Goal: Information Seeking & Learning: Learn about a topic

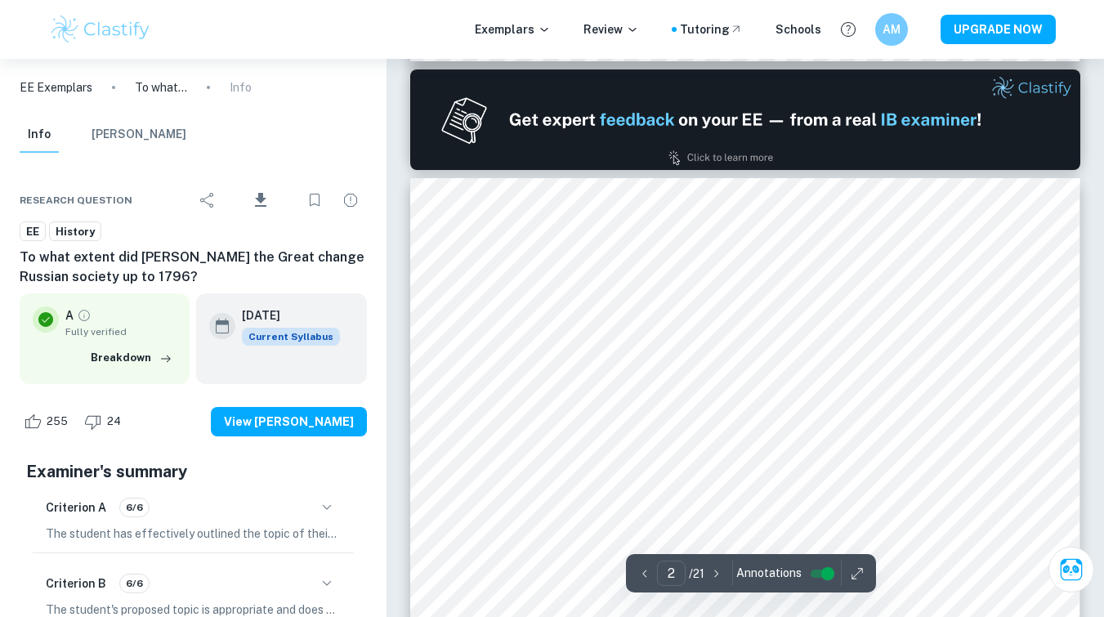
scroll to position [959, 0]
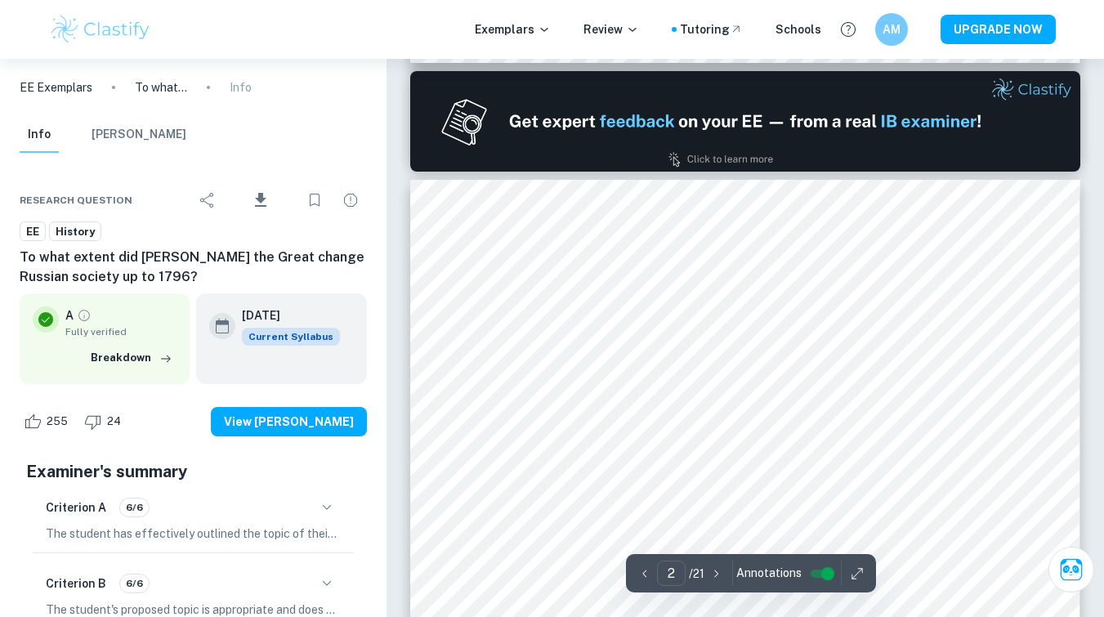
click at [328, 495] on button "button" at bounding box center [327, 507] width 28 height 28
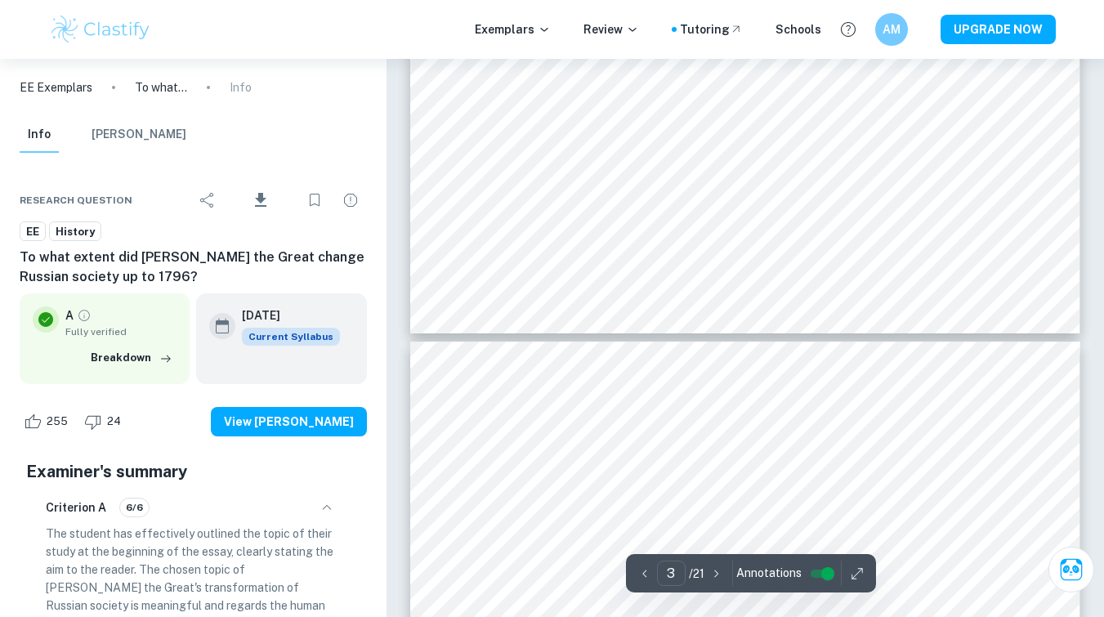
type input "4"
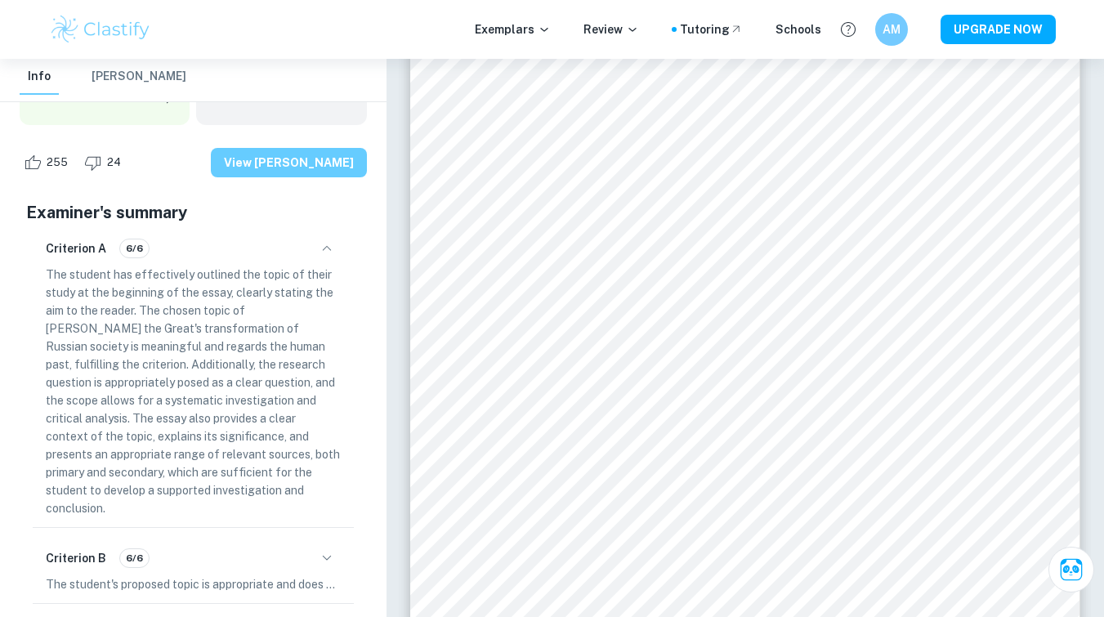
scroll to position [265, 0]
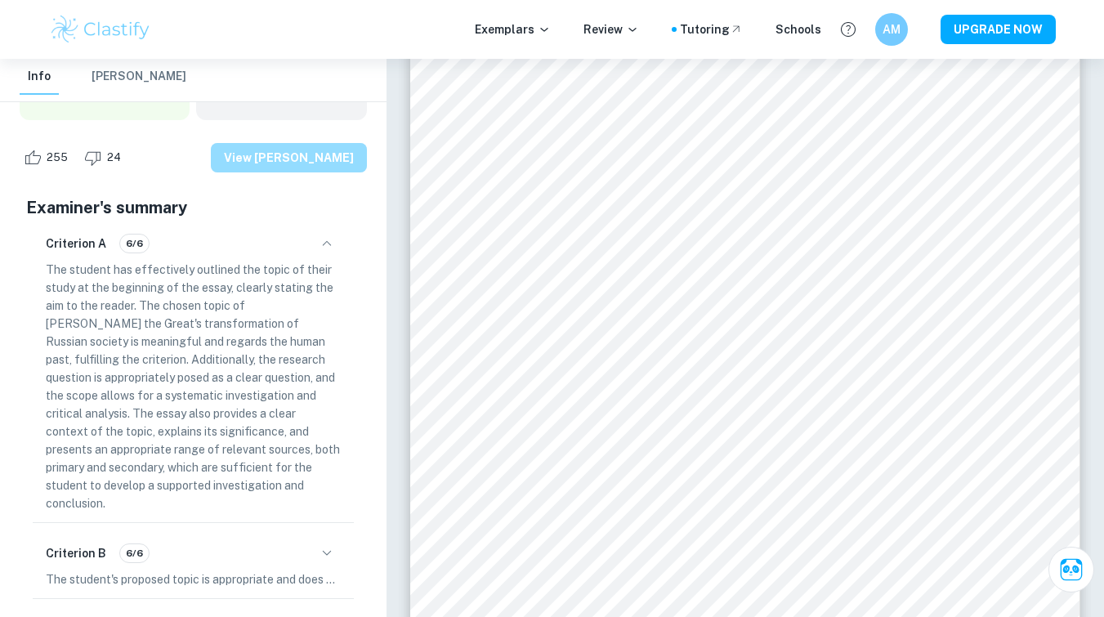
click at [320, 168] on button "View [PERSON_NAME]" at bounding box center [289, 157] width 156 height 29
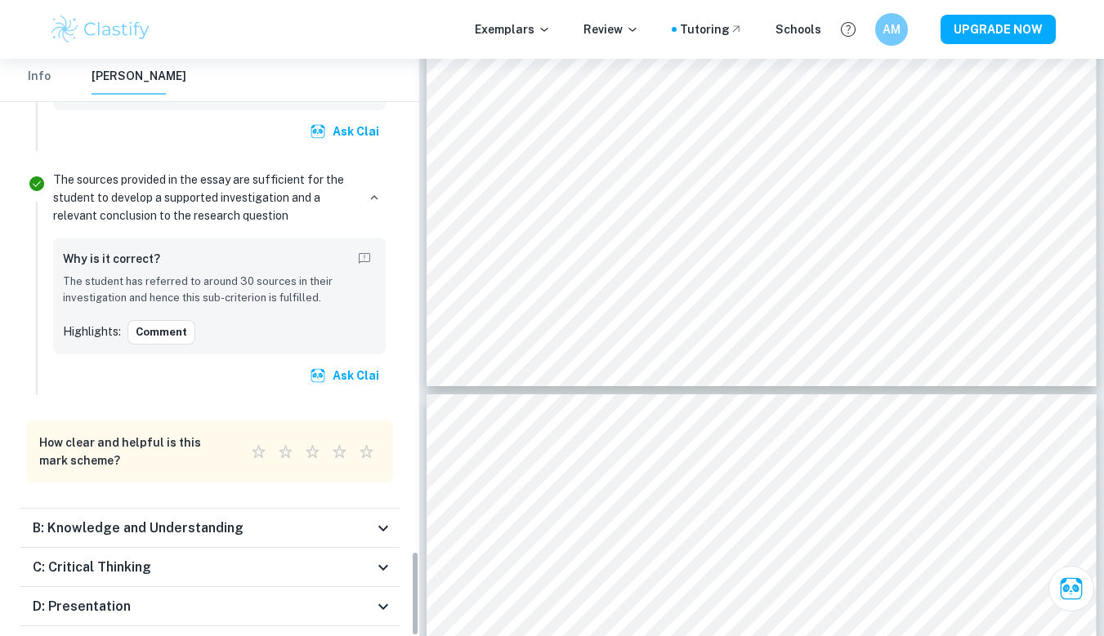
scroll to position [3312, 0]
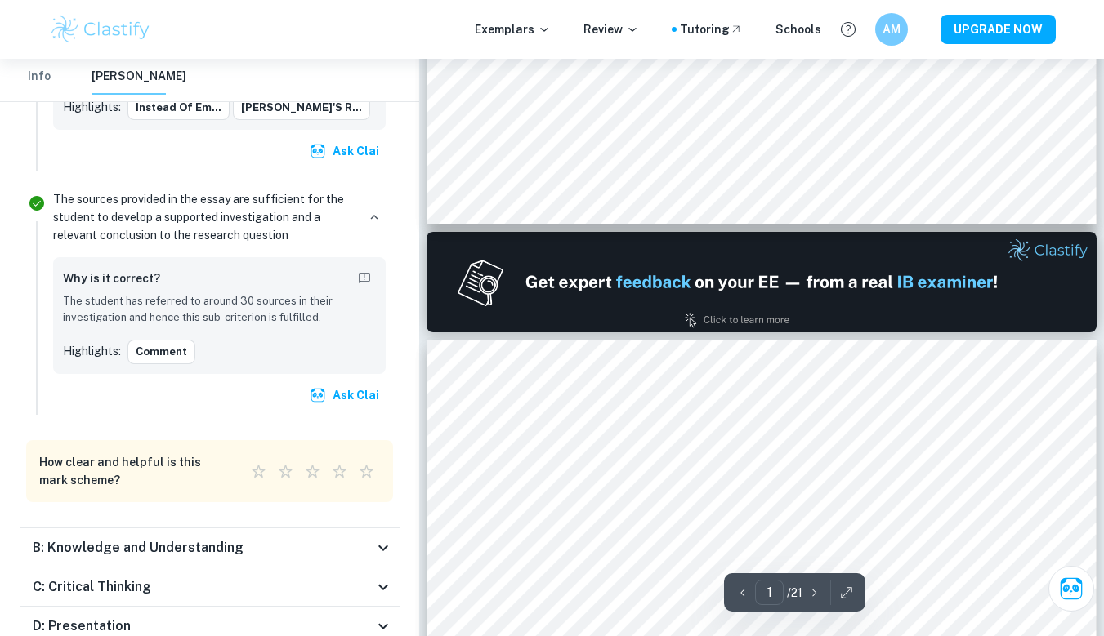
type input "2"
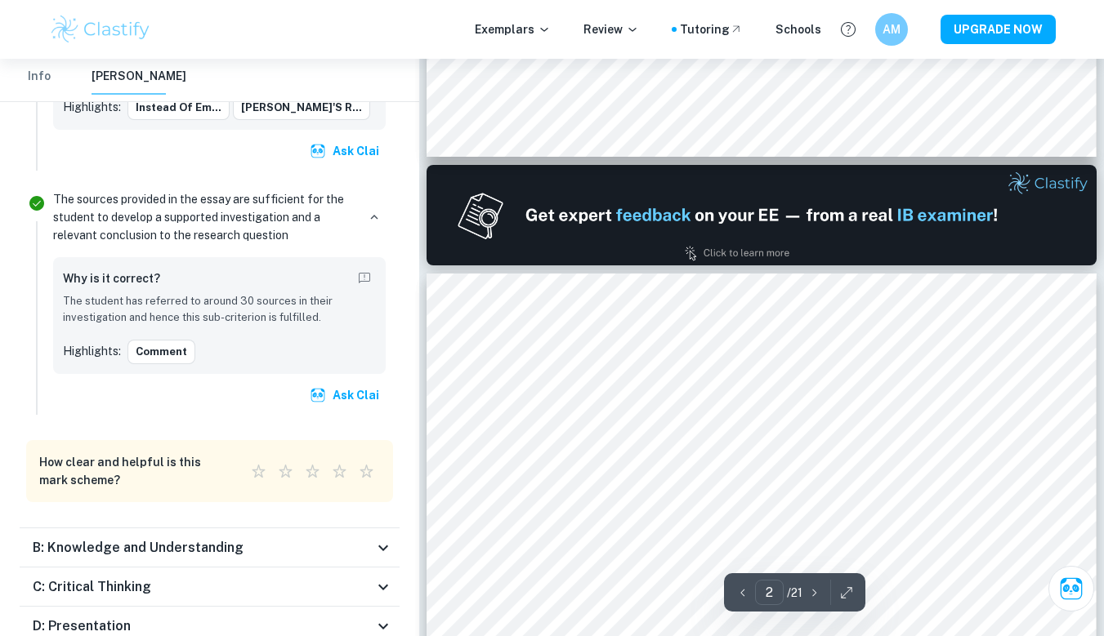
scroll to position [929, 0]
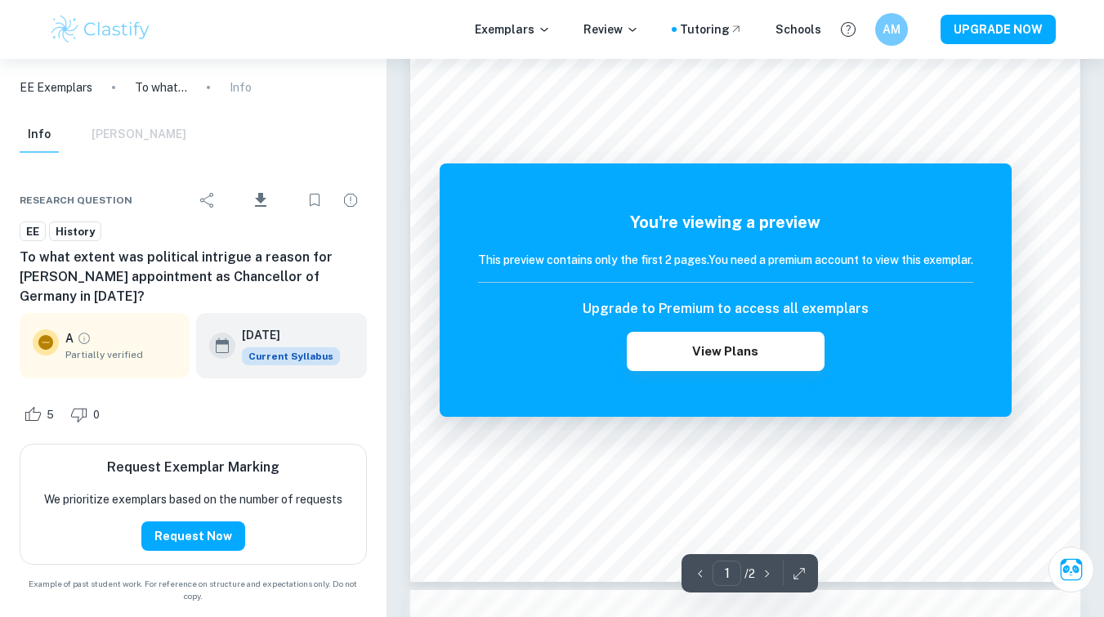
scroll to position [331, 0]
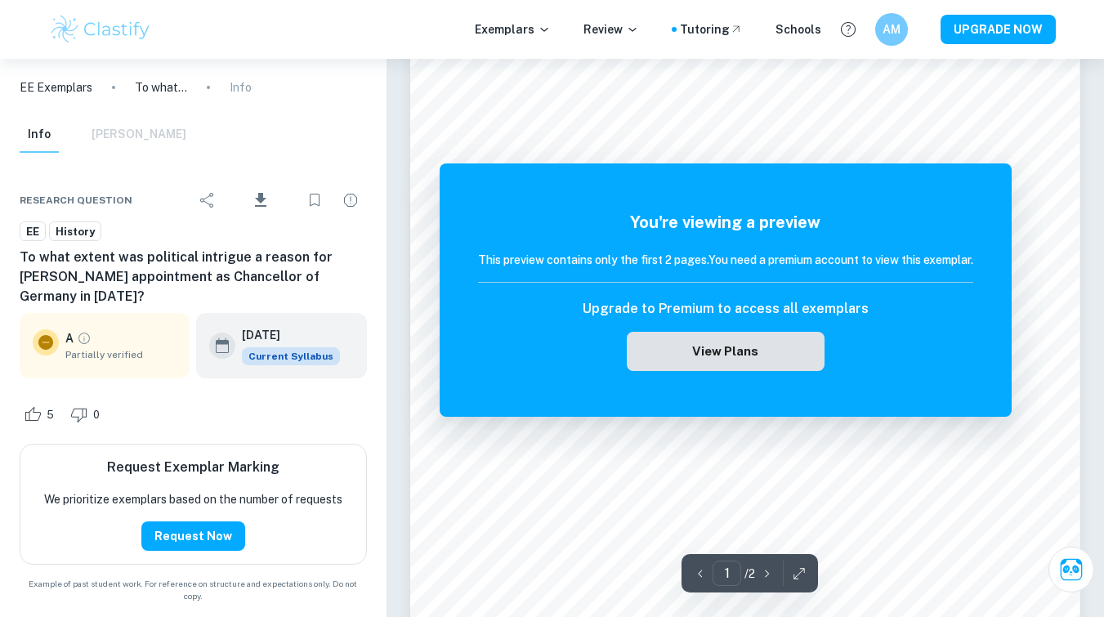
click at [698, 360] on button "View Plans" at bounding box center [726, 351] width 198 height 39
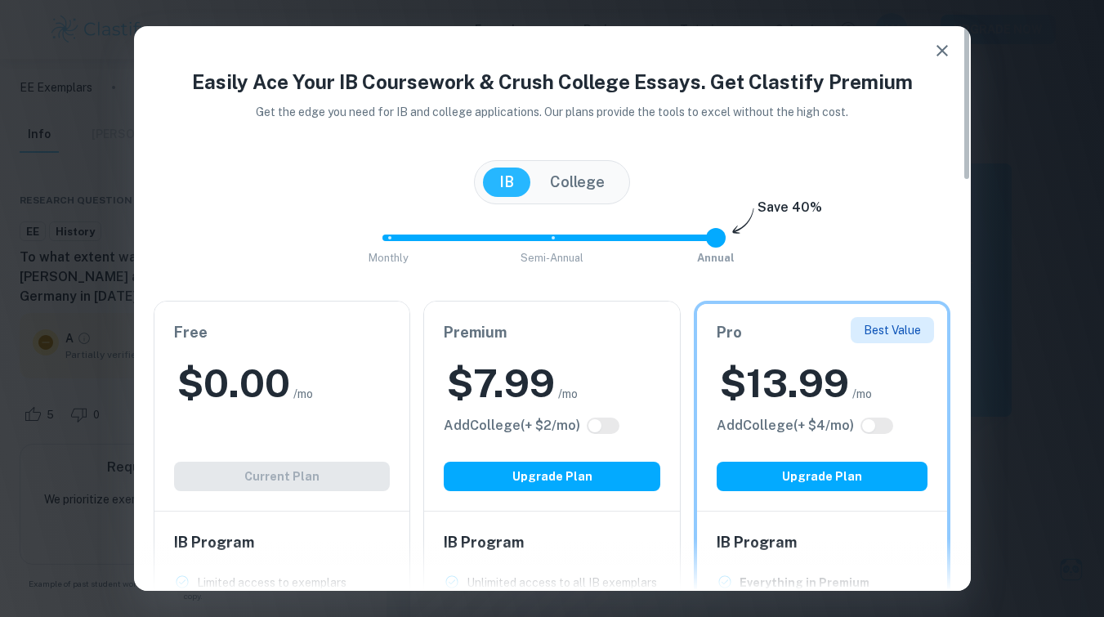
click at [944, 42] on icon "button" at bounding box center [942, 51] width 20 height 20
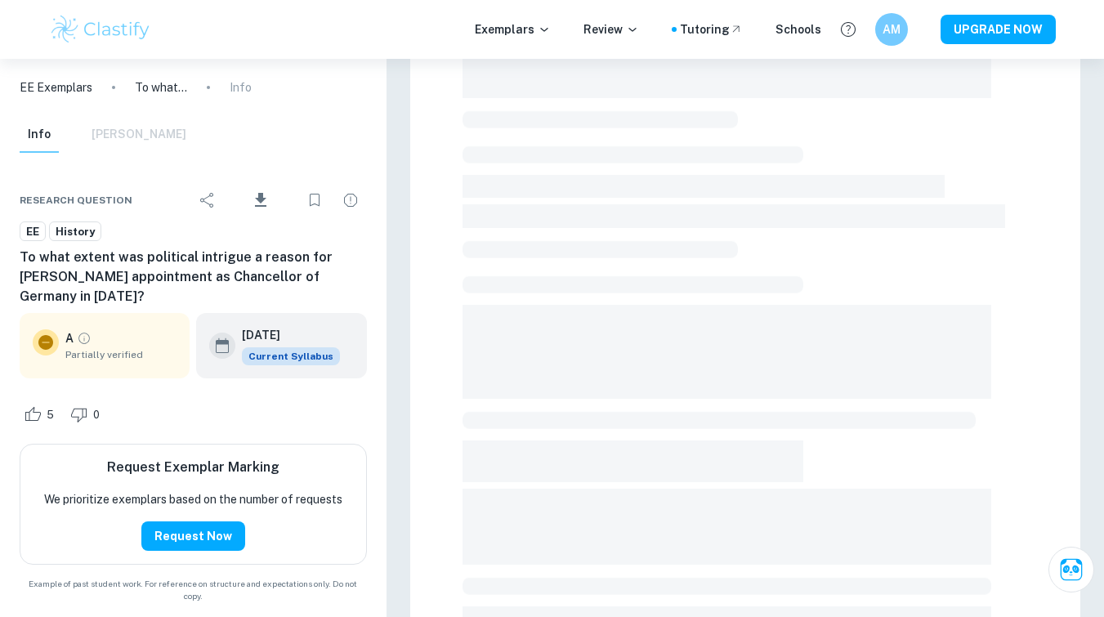
scroll to position [331, 0]
